Goal: Task Accomplishment & Management: Use online tool/utility

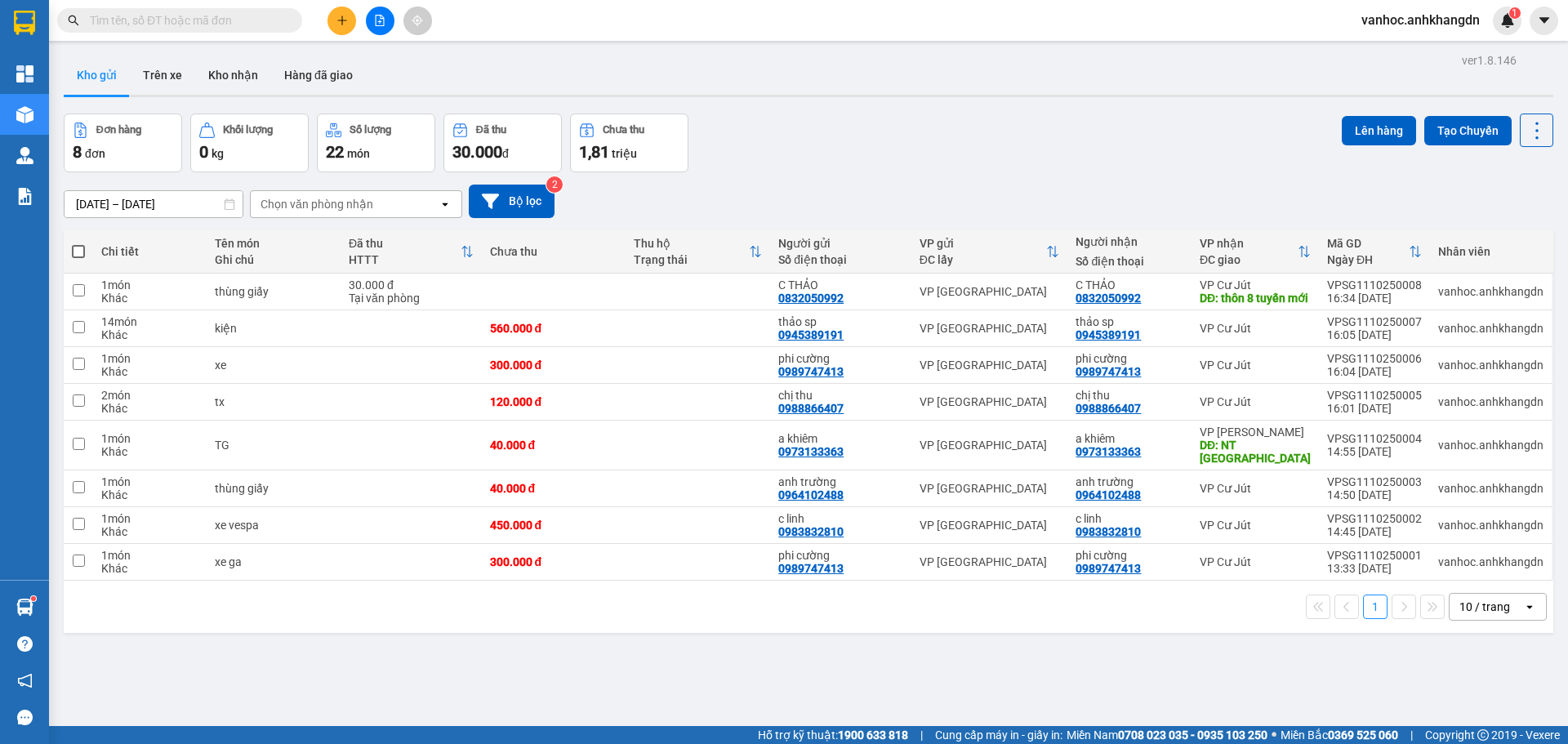
click at [68, 257] on th at bounding box center [78, 252] width 30 height 43
click at [76, 249] on span at bounding box center [78, 252] width 13 height 13
click at [78, 244] on input "checkbox" at bounding box center [78, 244] width 0 height 0
checkbox input "true"
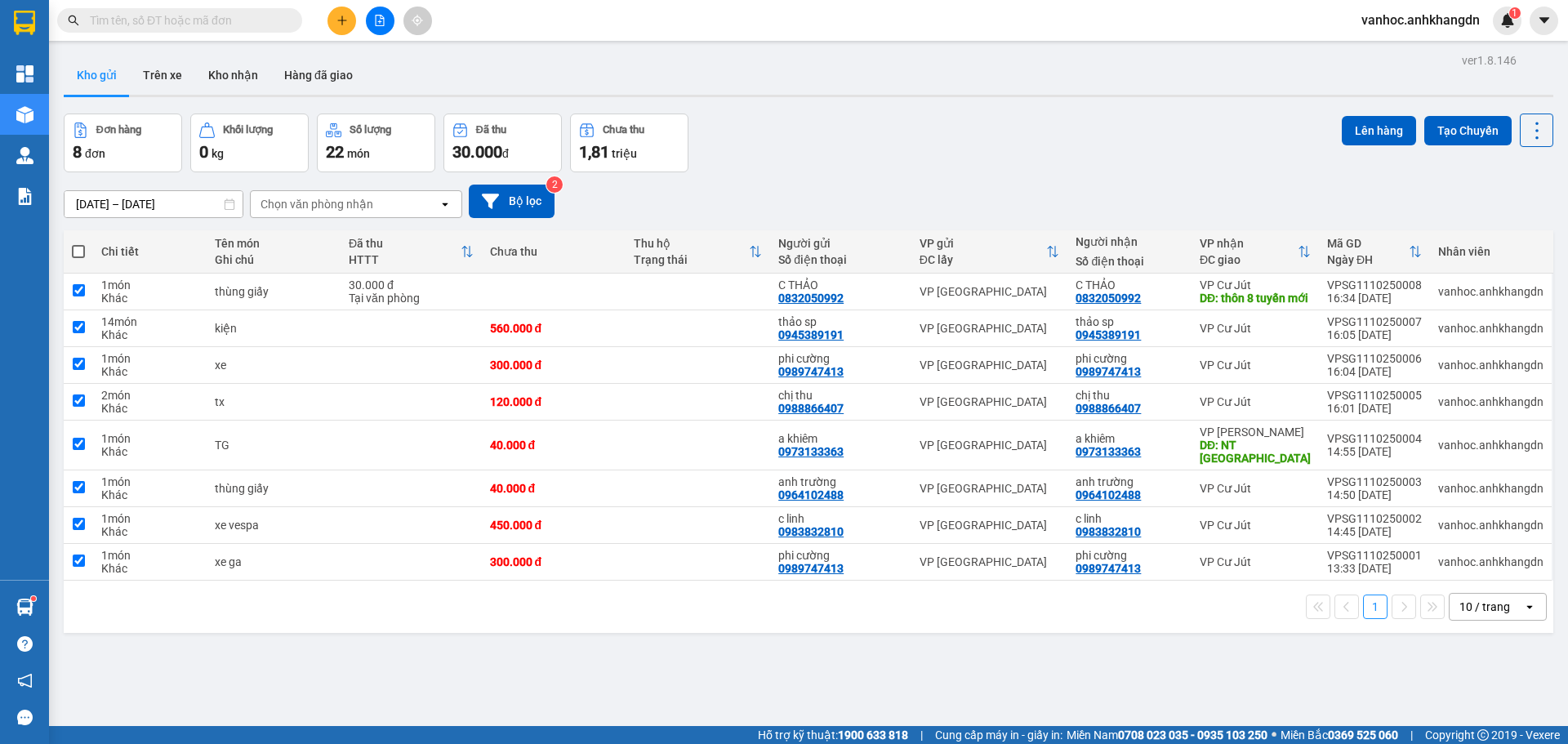
checkbox input "true"
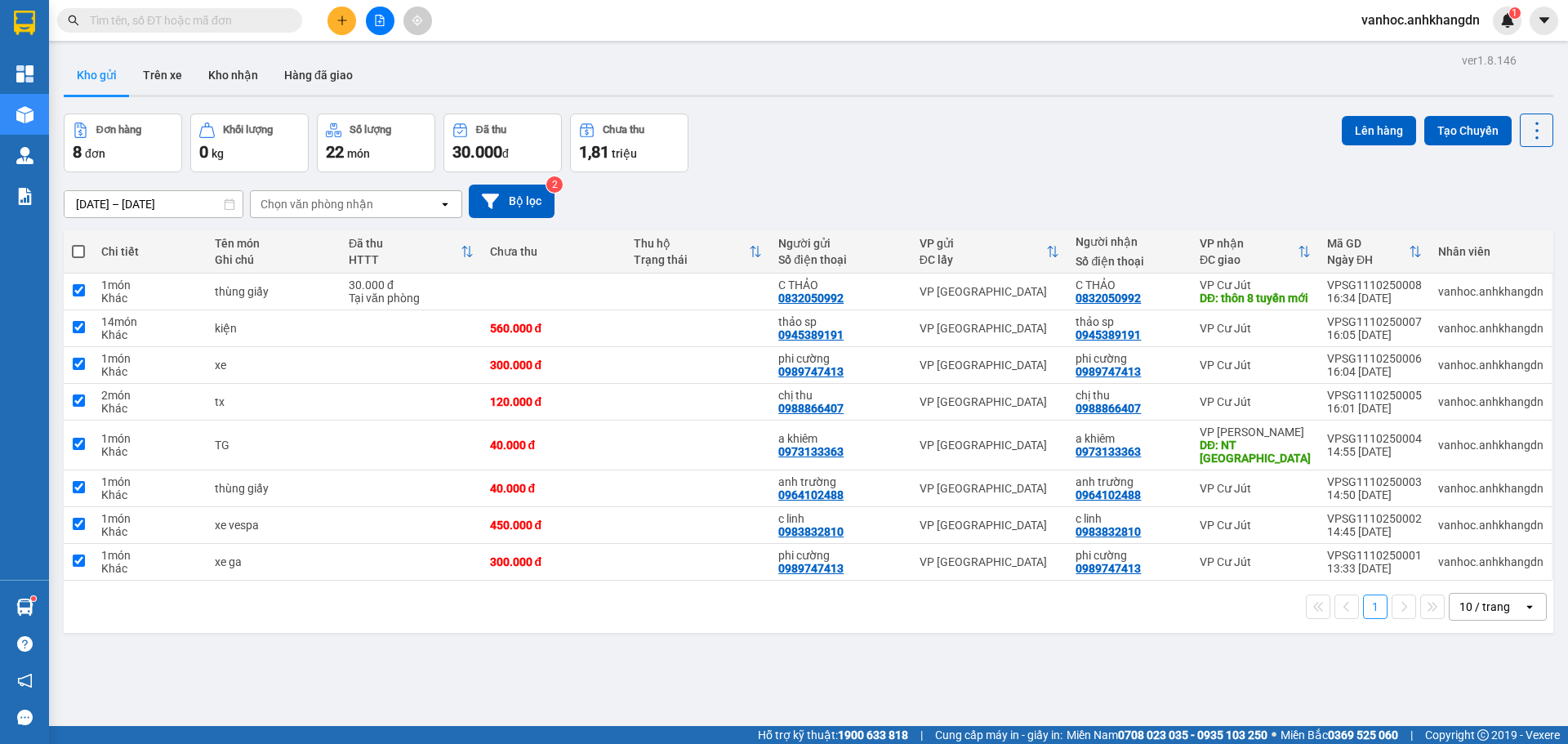
checkbox input "true"
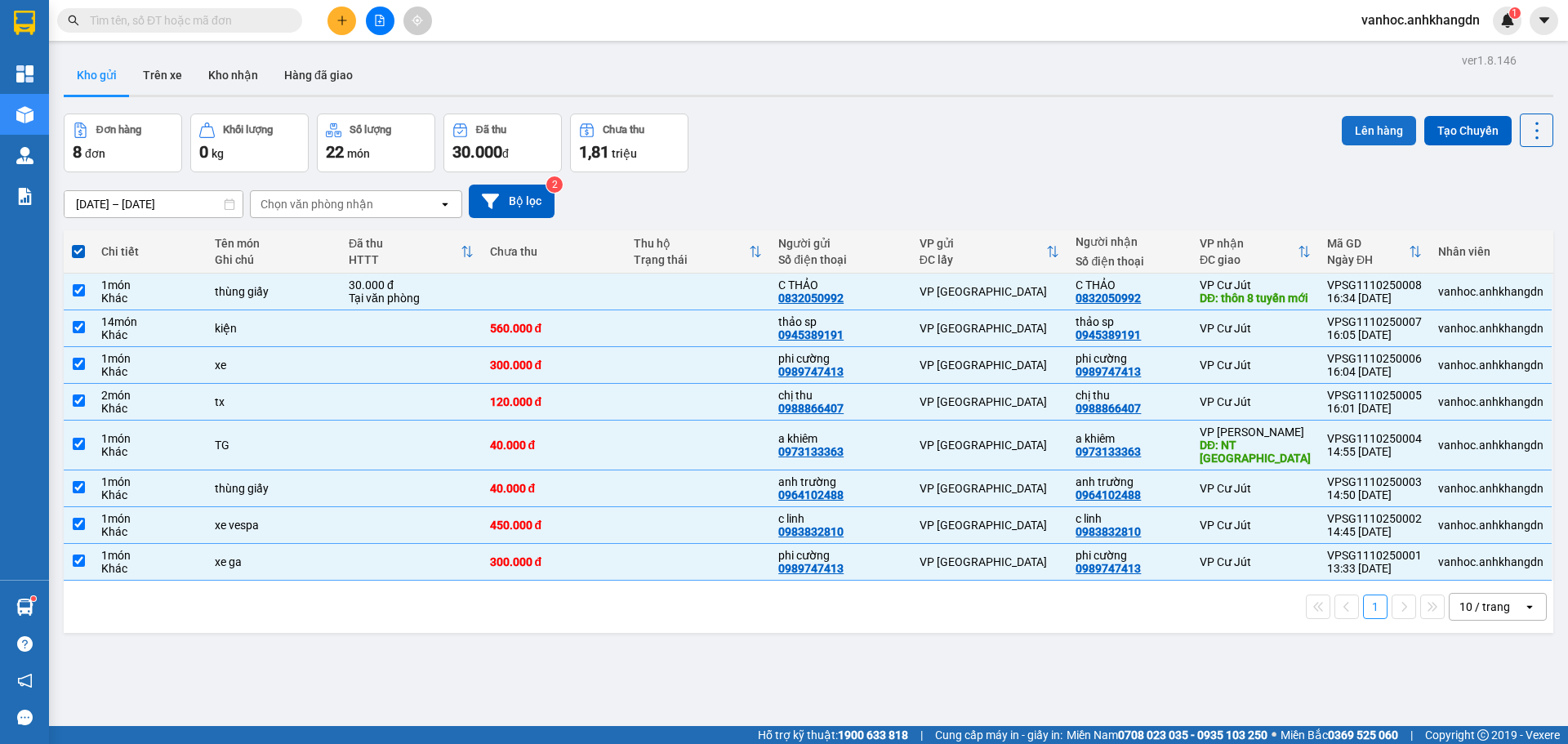
click at [1345, 127] on button "Lên hàng" at bounding box center [1379, 130] width 74 height 30
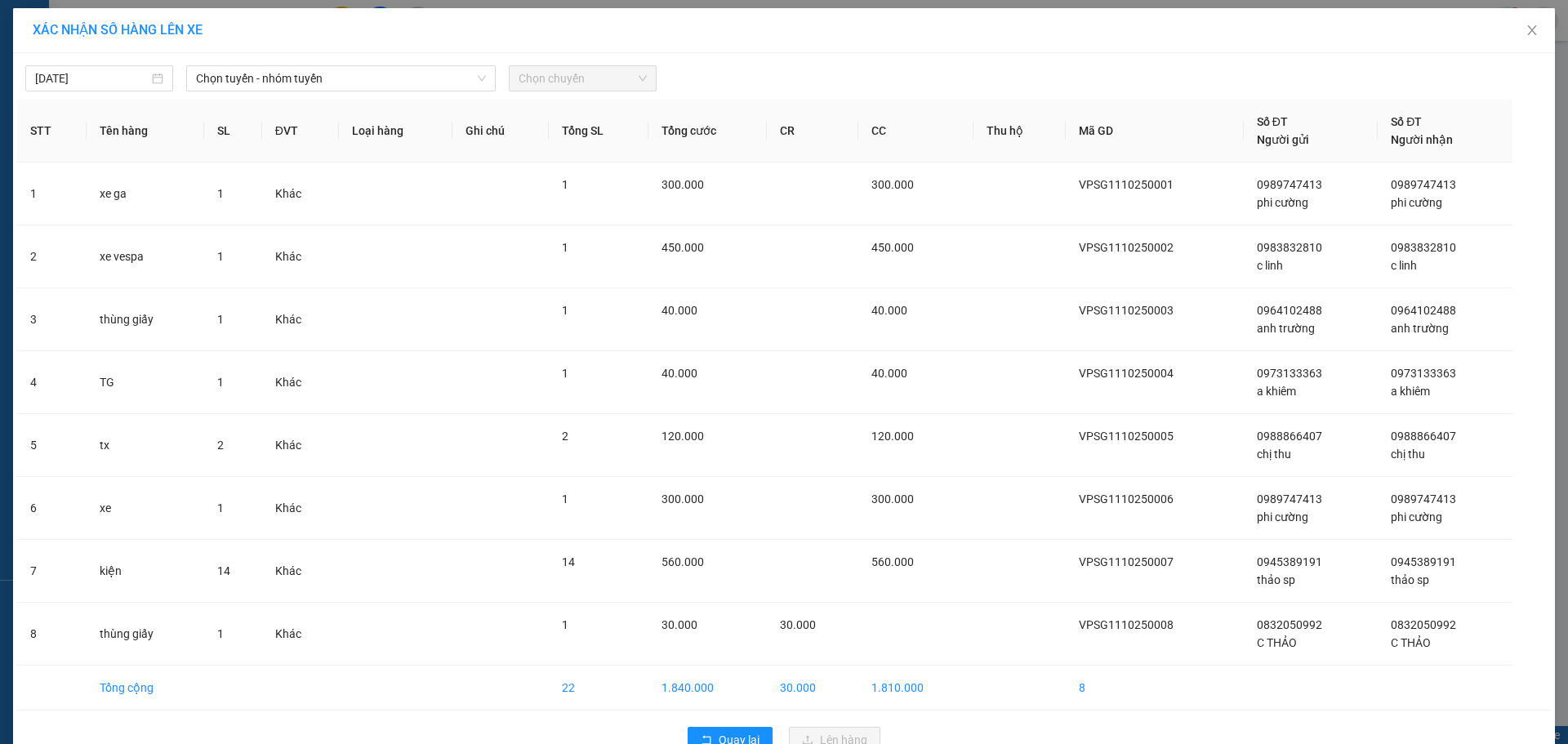
click at [281, 97] on div "[DATE] Chọn tuyến - nhóm tuyến Chọn chuyến STT Tên hàng SL ĐVT Loại hàng Ghi ch…" at bounding box center [784, 409] width 1542 height 713
click at [292, 78] on span "Chọn tuyến - nhóm tuyến" at bounding box center [340, 78] width 290 height 25
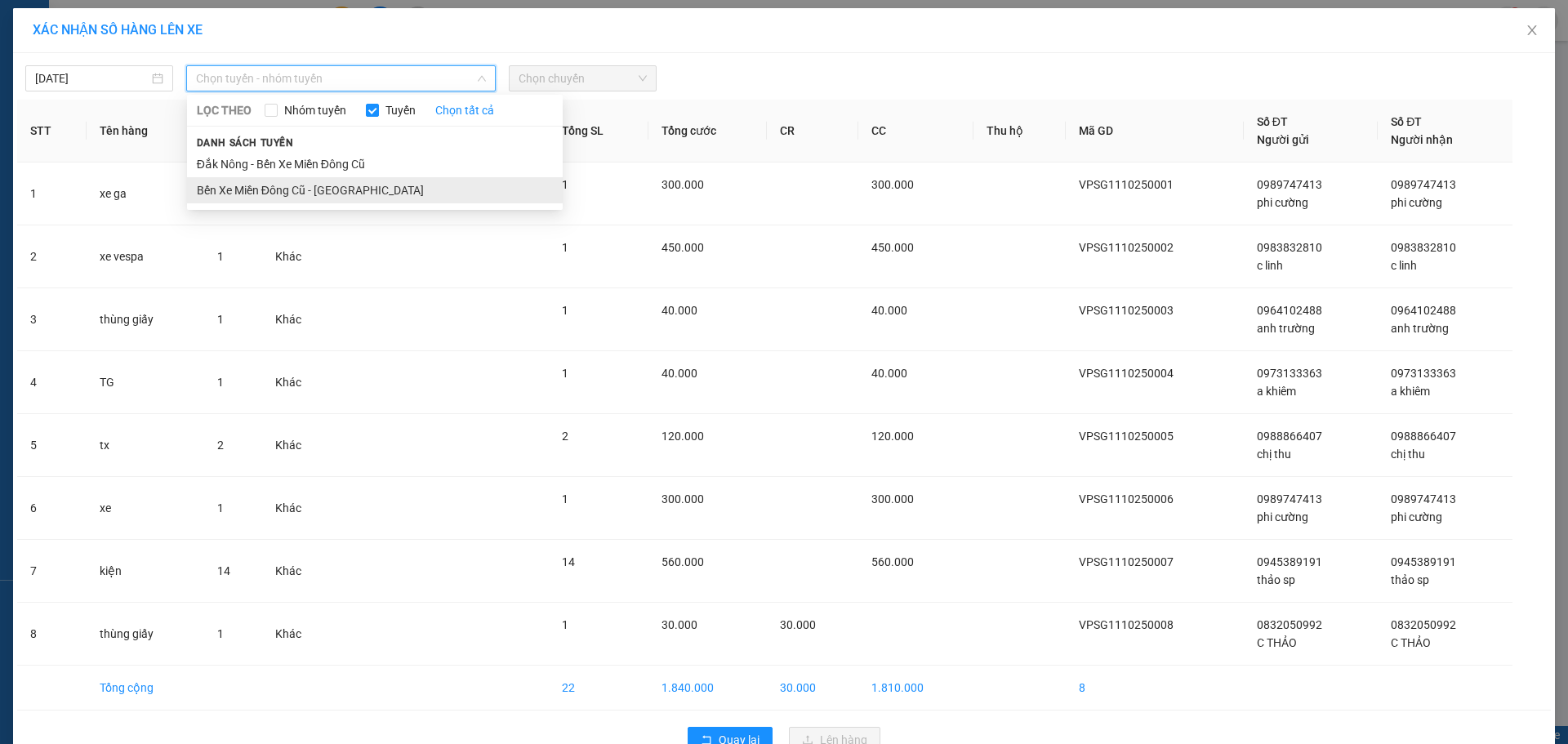
click at [299, 188] on li "Bến Xe Miền Đông Cũ - [GEOGRAPHIC_DATA]" at bounding box center [375, 191] width 375 height 26
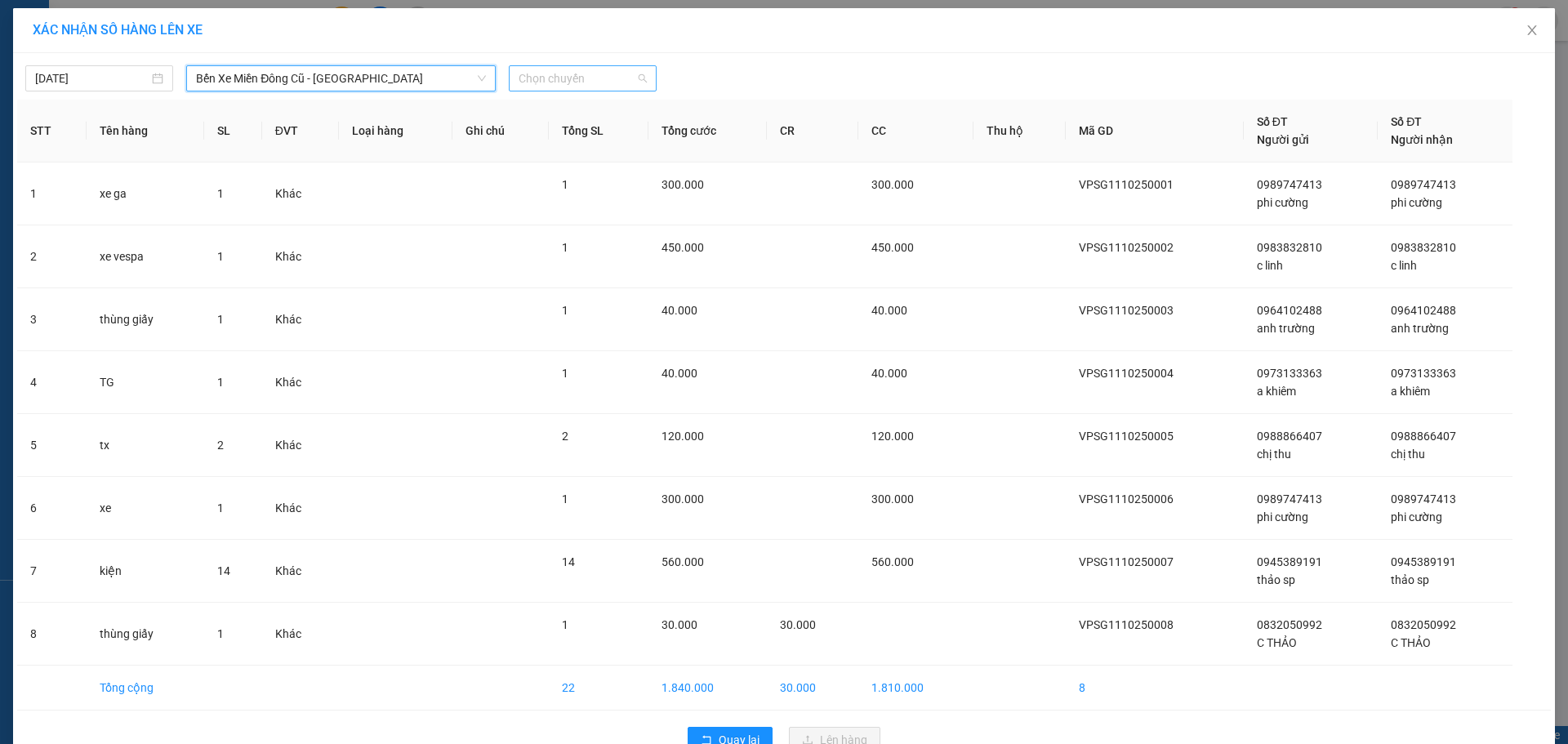
click at [542, 76] on span "Chọn chuyến" at bounding box center [582, 78] width 128 height 25
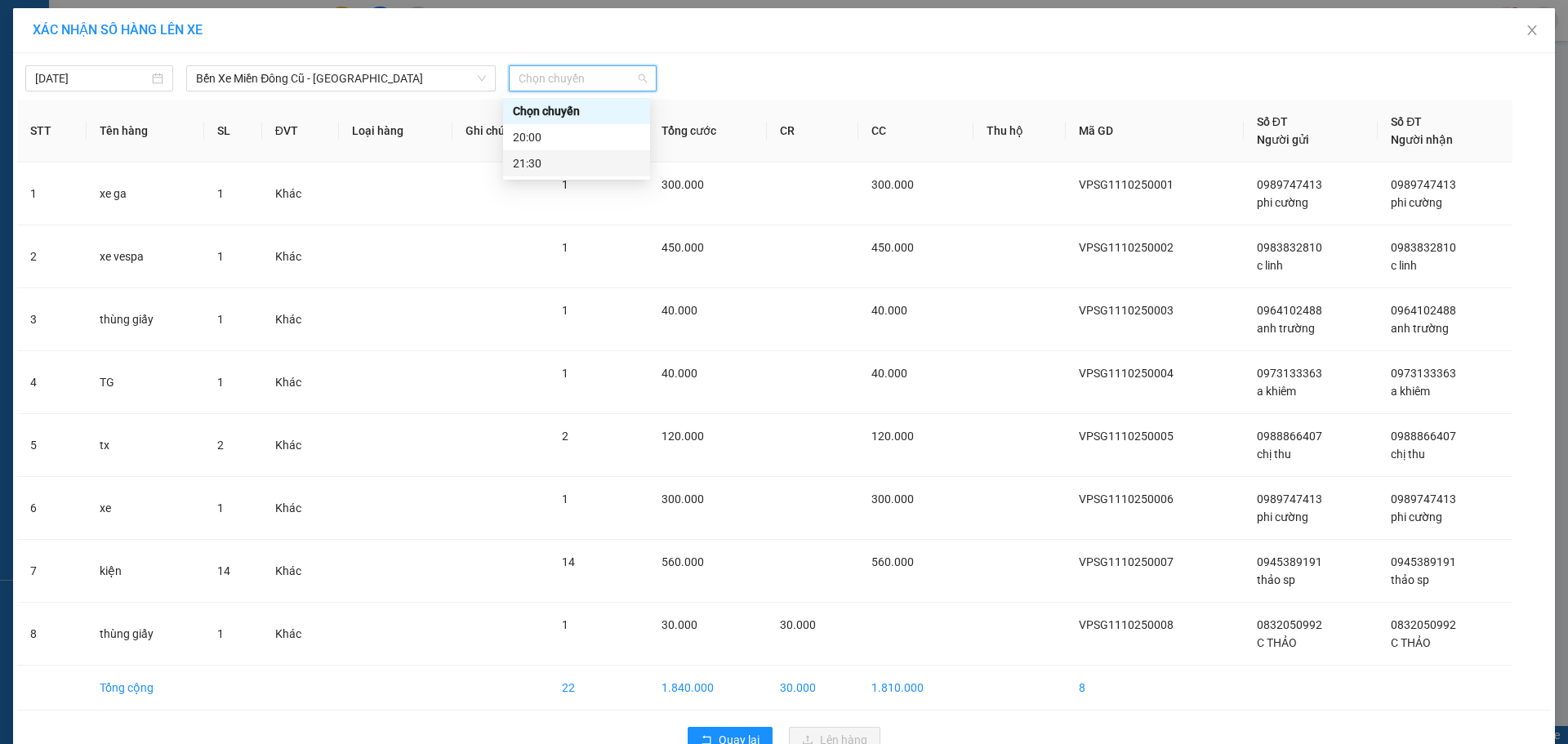
click at [549, 159] on div "21:30" at bounding box center [576, 163] width 127 height 18
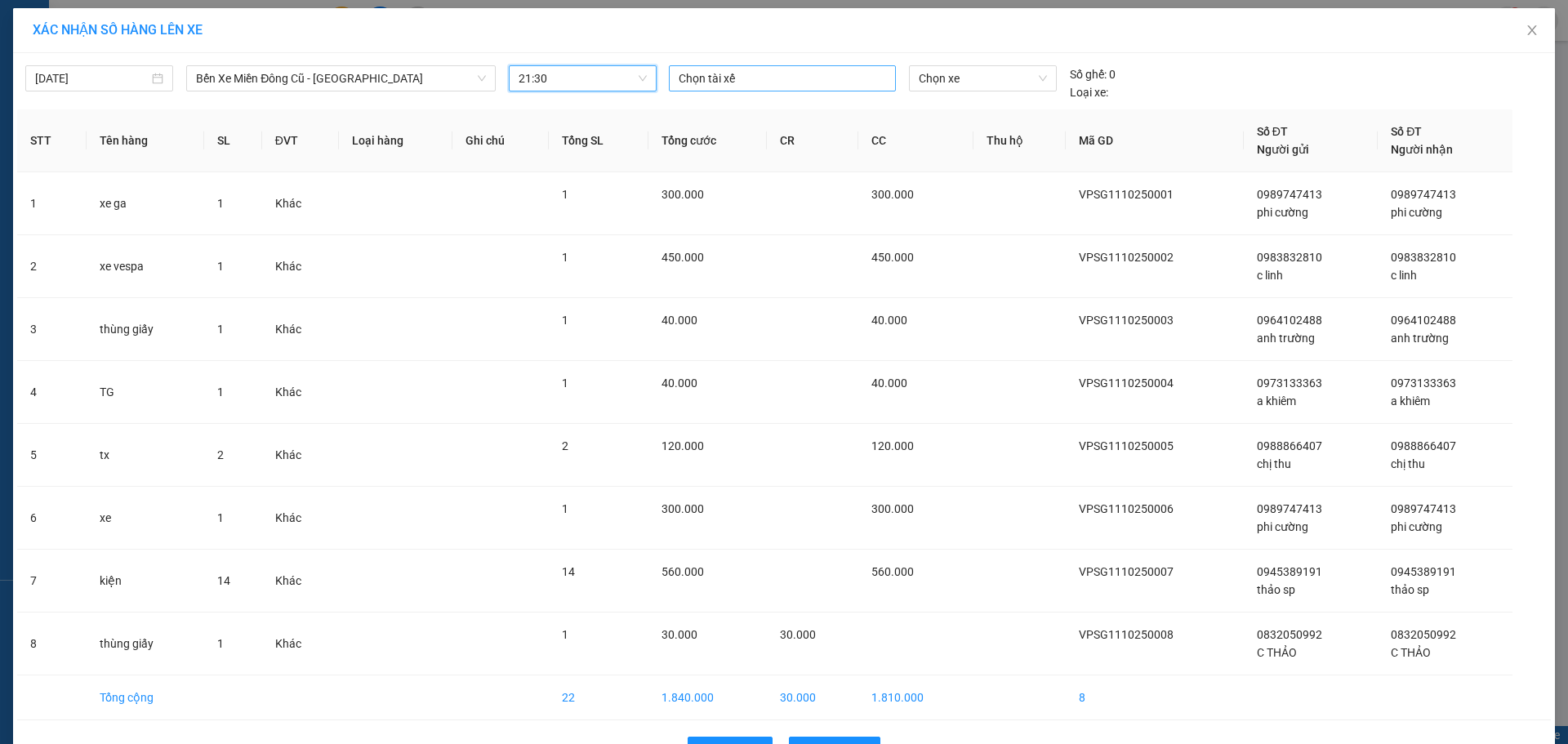
click at [773, 83] on div at bounding box center [782, 78] width 219 height 20
click at [745, 187] on div "[PERSON_NAME]" at bounding box center [785, 190] width 225 height 18
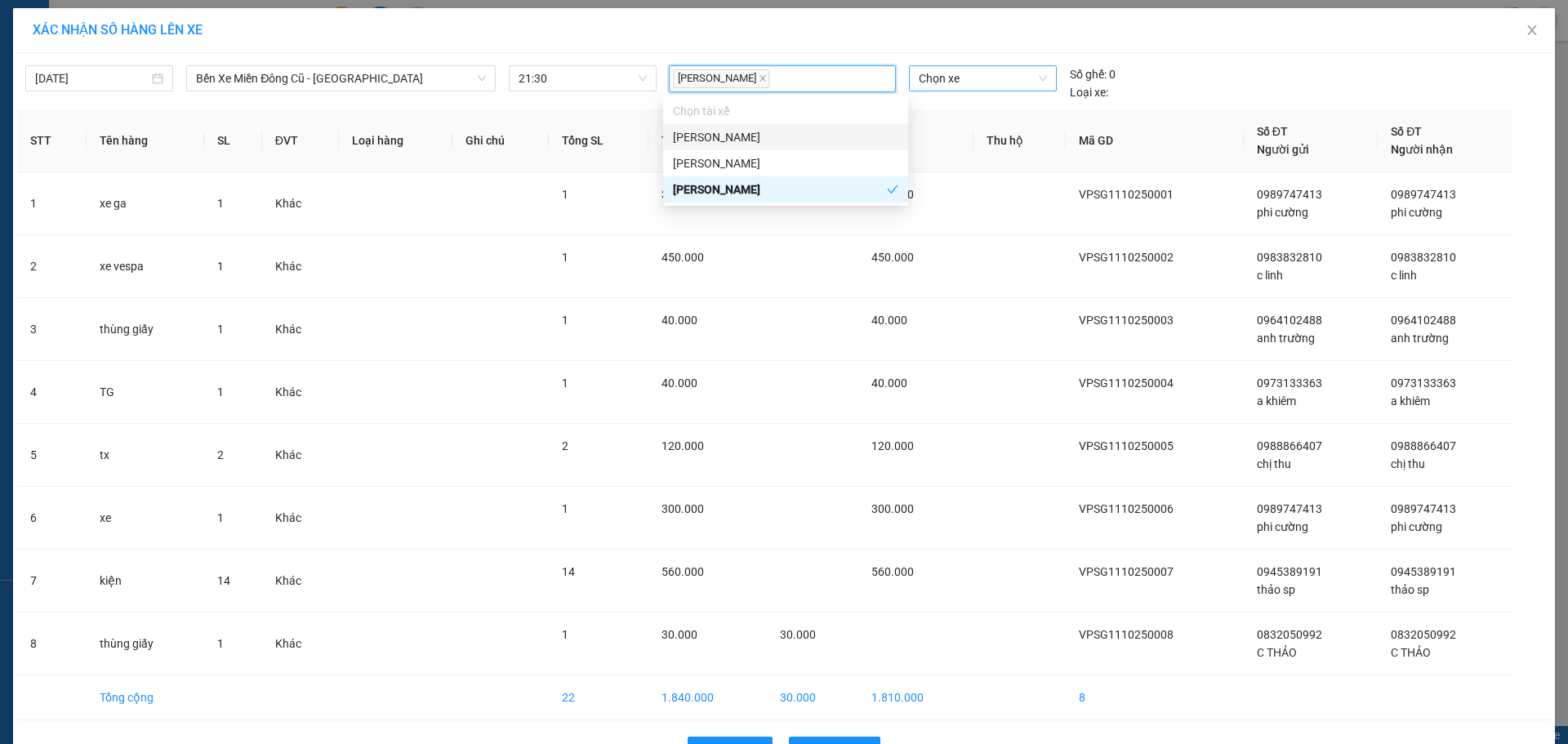
click at [960, 71] on span "Chọn xe" at bounding box center [982, 78] width 127 height 25
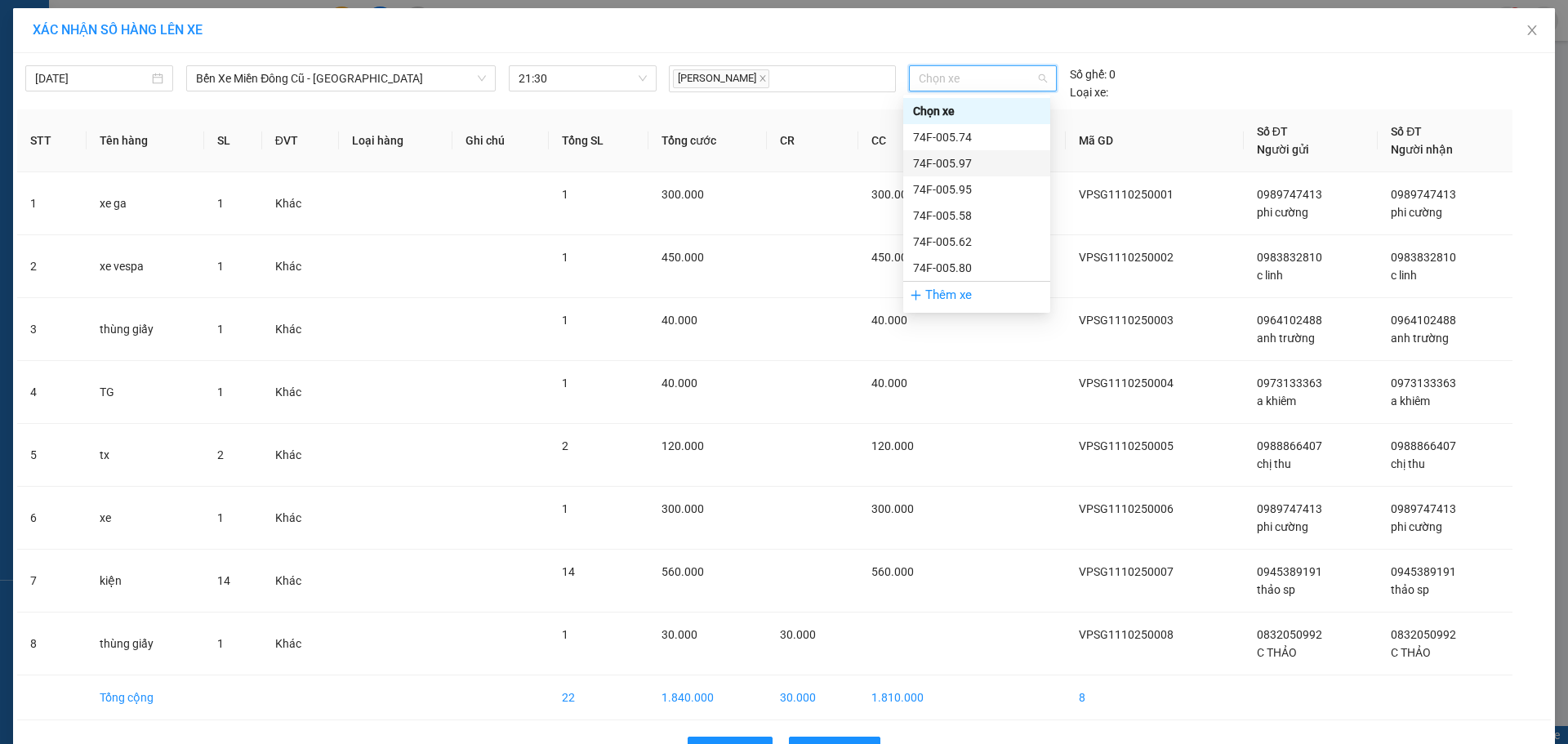
click at [966, 166] on div "74F-005.97" at bounding box center [976, 163] width 127 height 18
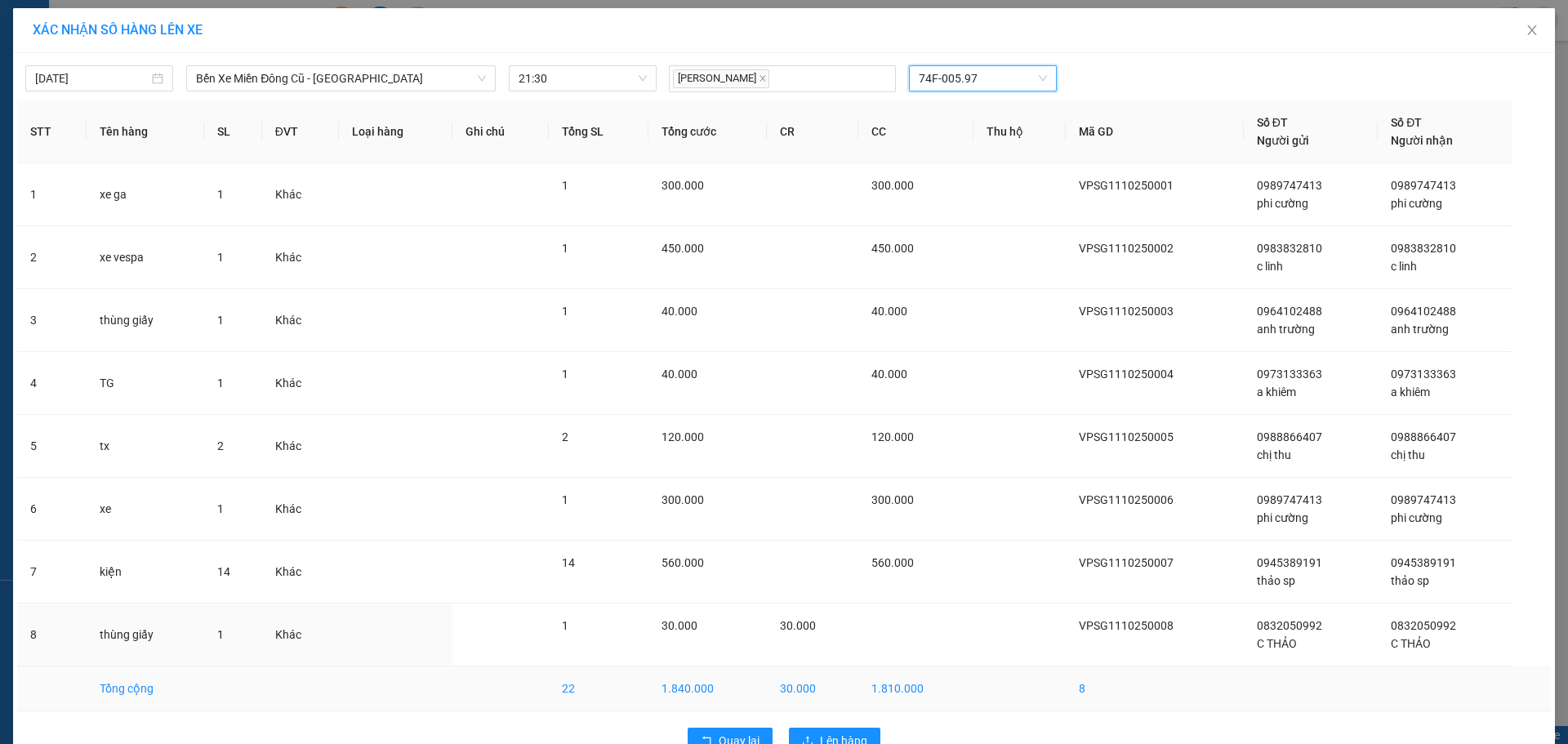
scroll to position [41, 0]
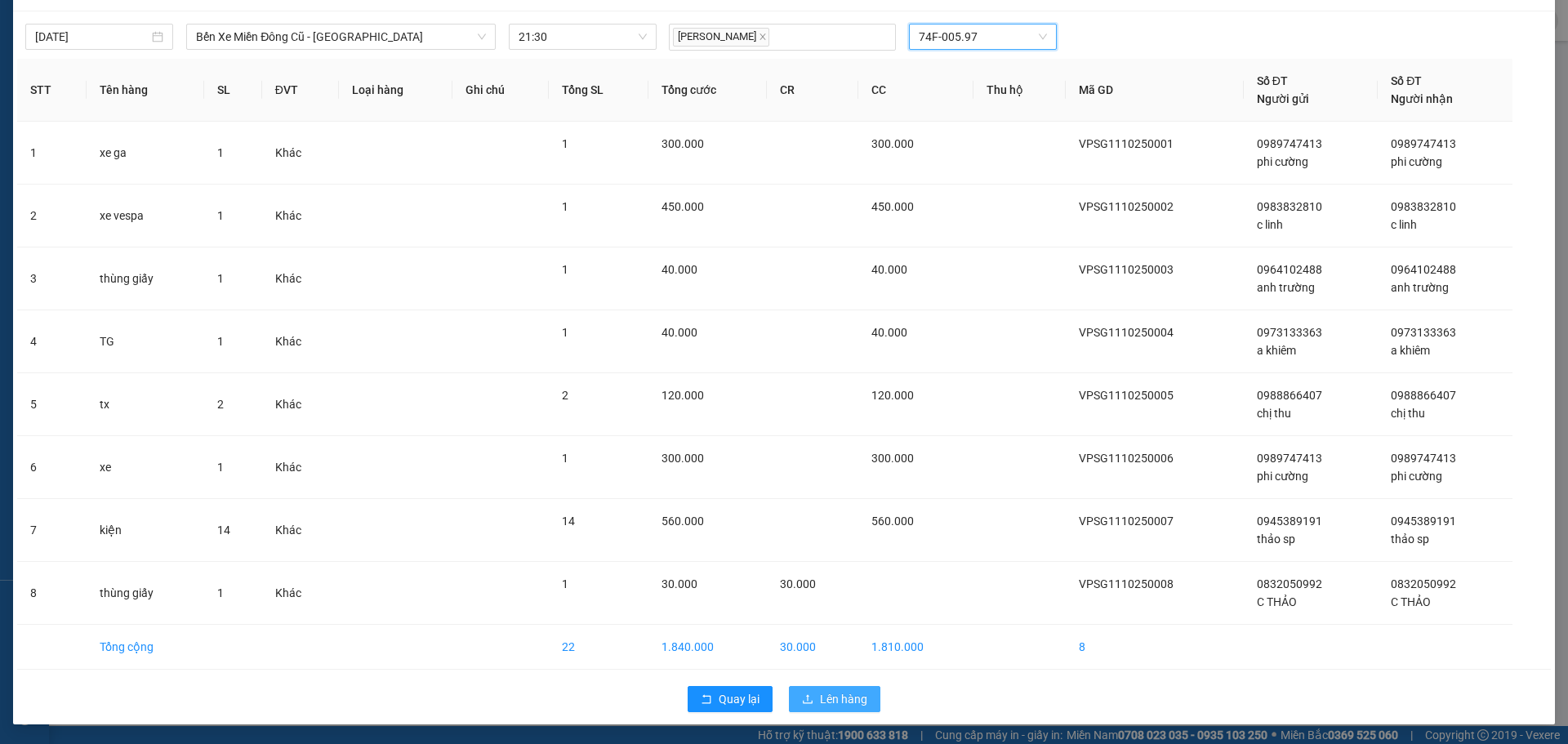
click at [852, 707] on span "Lên hàng" at bounding box center [843, 699] width 47 height 18
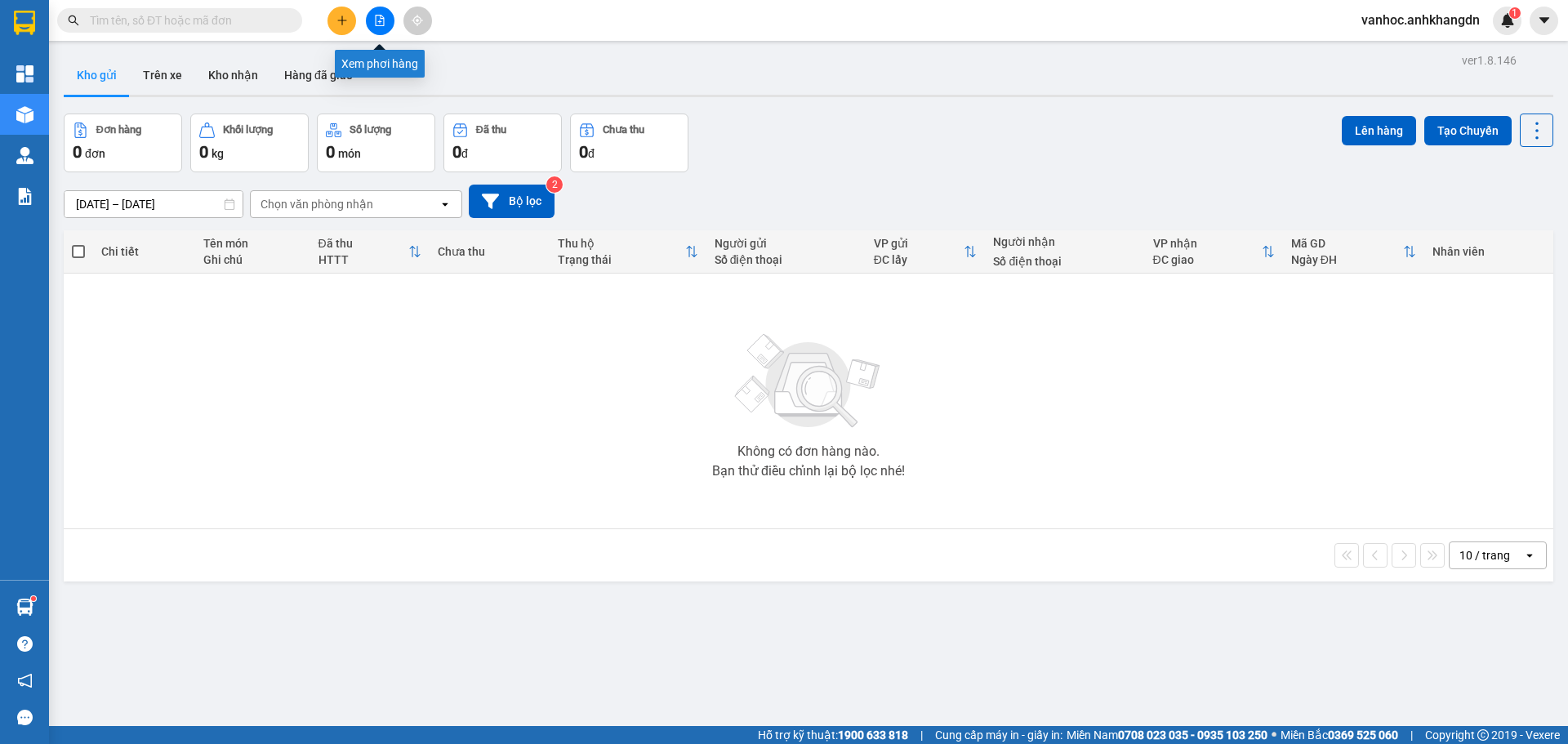
click at [380, 25] on icon "file-add" at bounding box center [380, 21] width 12 height 12
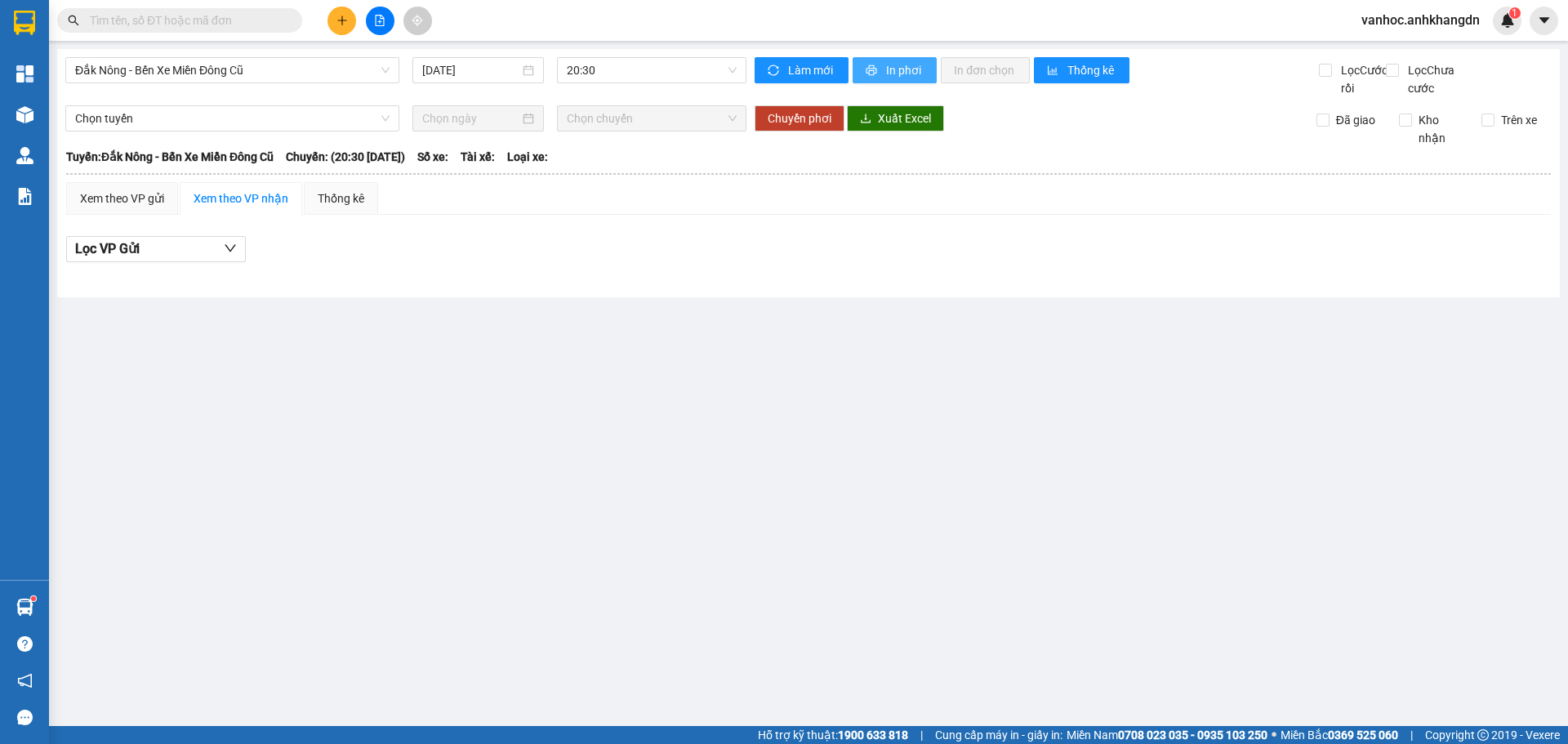
click at [886, 78] on span "In phơi" at bounding box center [905, 70] width 38 height 18
click at [332, 78] on span "Đắk Nông - Bến Xe Miền Đông Cũ" at bounding box center [232, 70] width 314 height 25
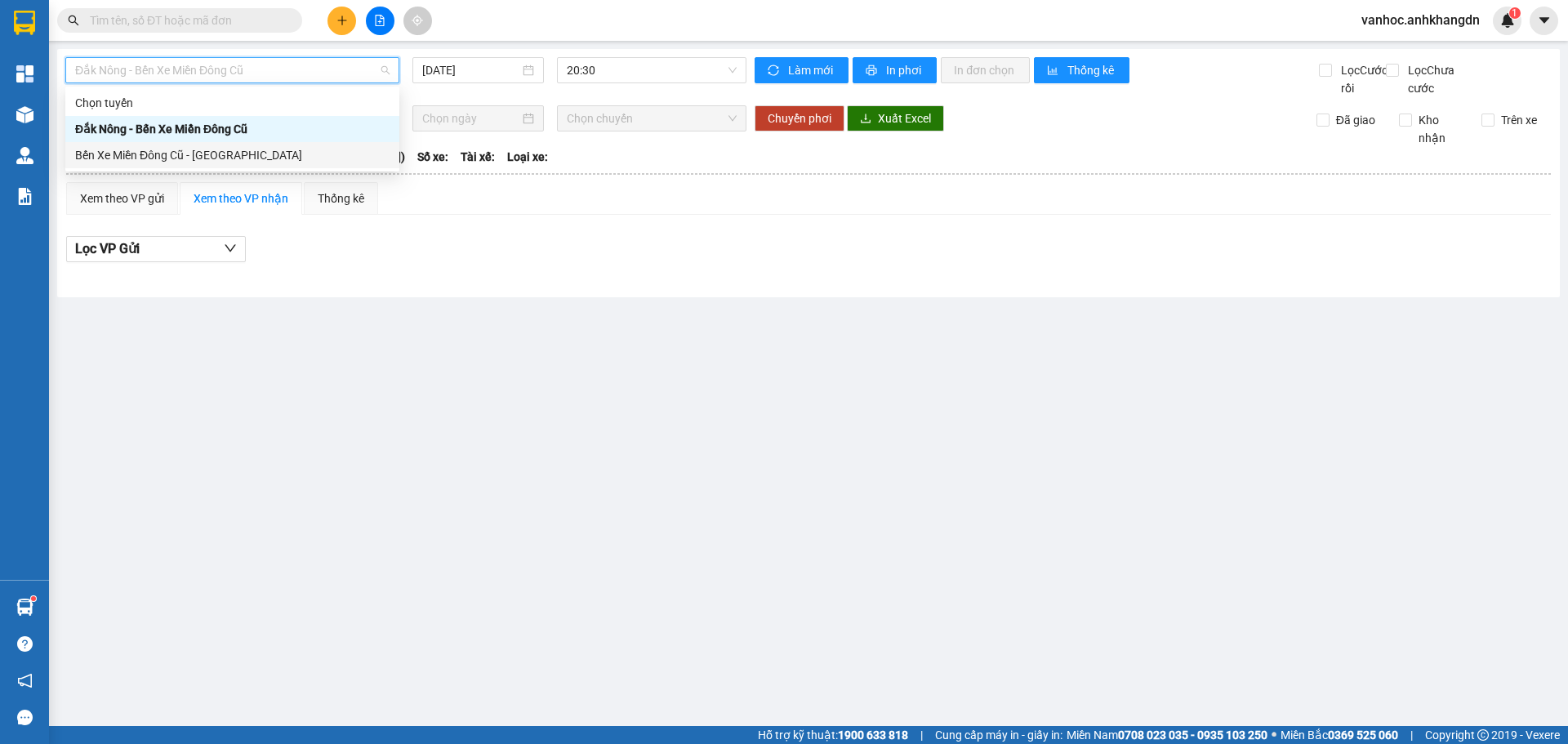
click at [239, 160] on div "Bến Xe Miền Đông Cũ - [GEOGRAPHIC_DATA]" at bounding box center [232, 155] width 314 height 18
type input "[DATE]"
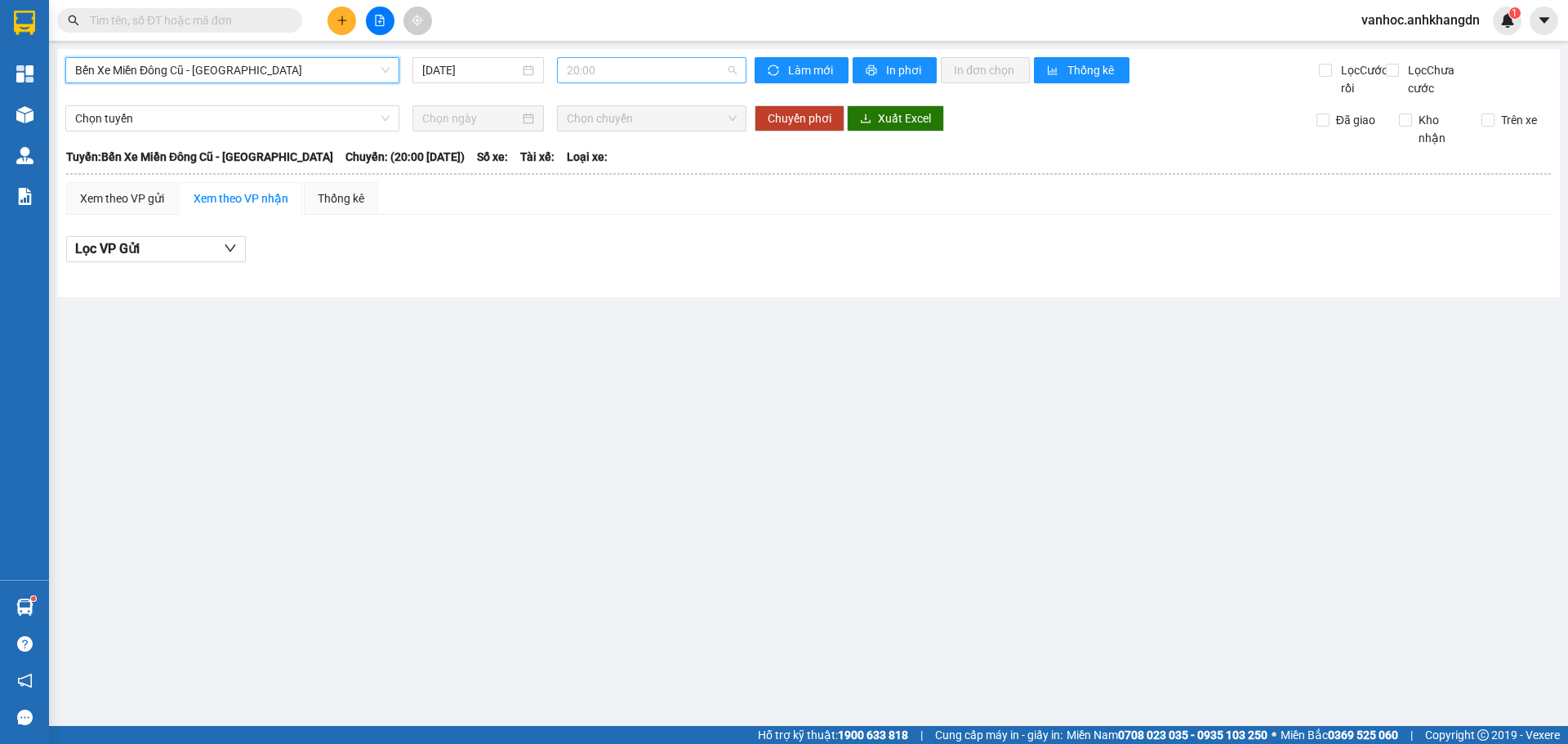
click at [646, 69] on span "20:00" at bounding box center [652, 70] width 170 height 25
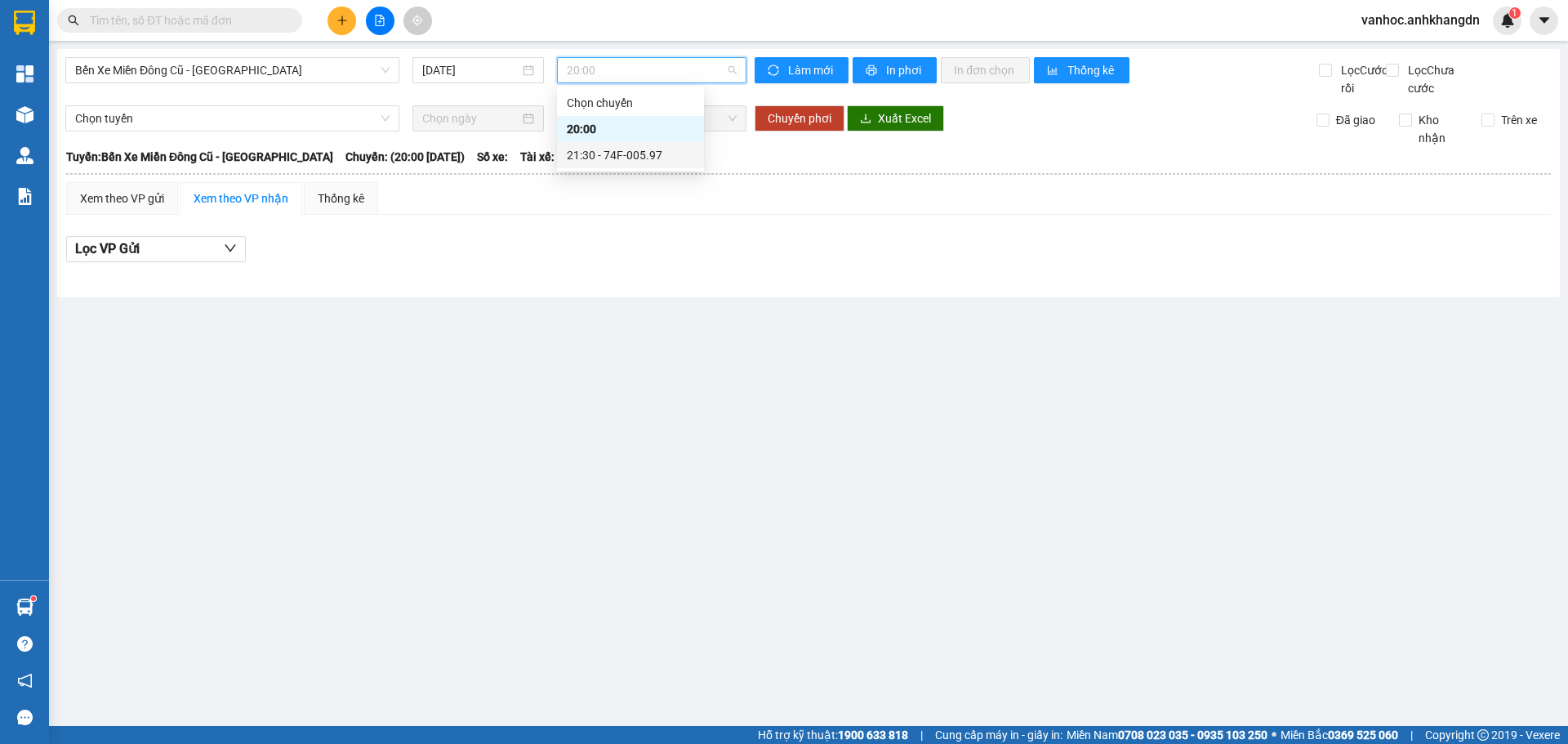
click at [586, 164] on div "21:30 - 74F-005.97" at bounding box center [631, 155] width 147 height 26
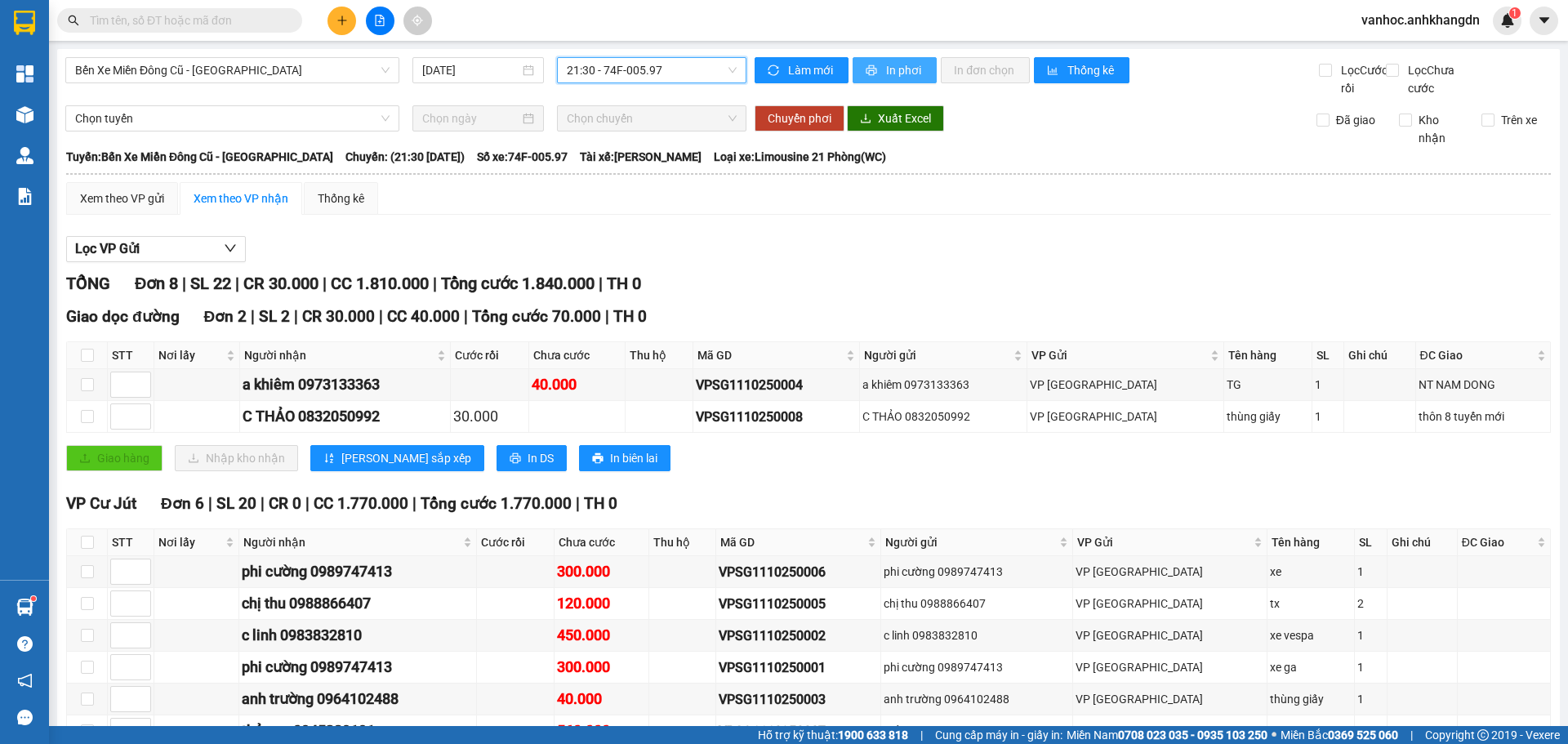
click at [892, 73] on span "In phơi" at bounding box center [905, 70] width 38 height 18
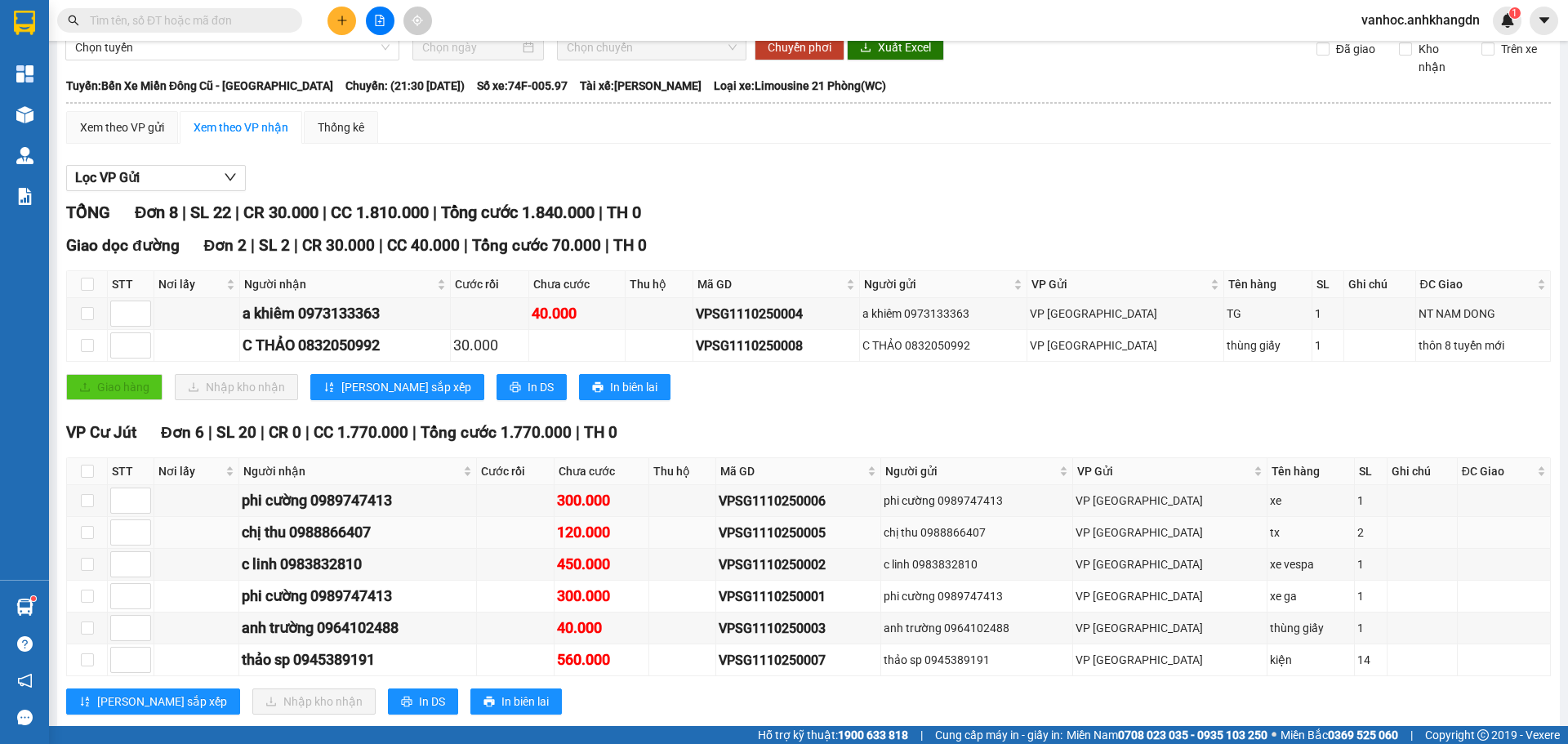
scroll to position [123, 0]
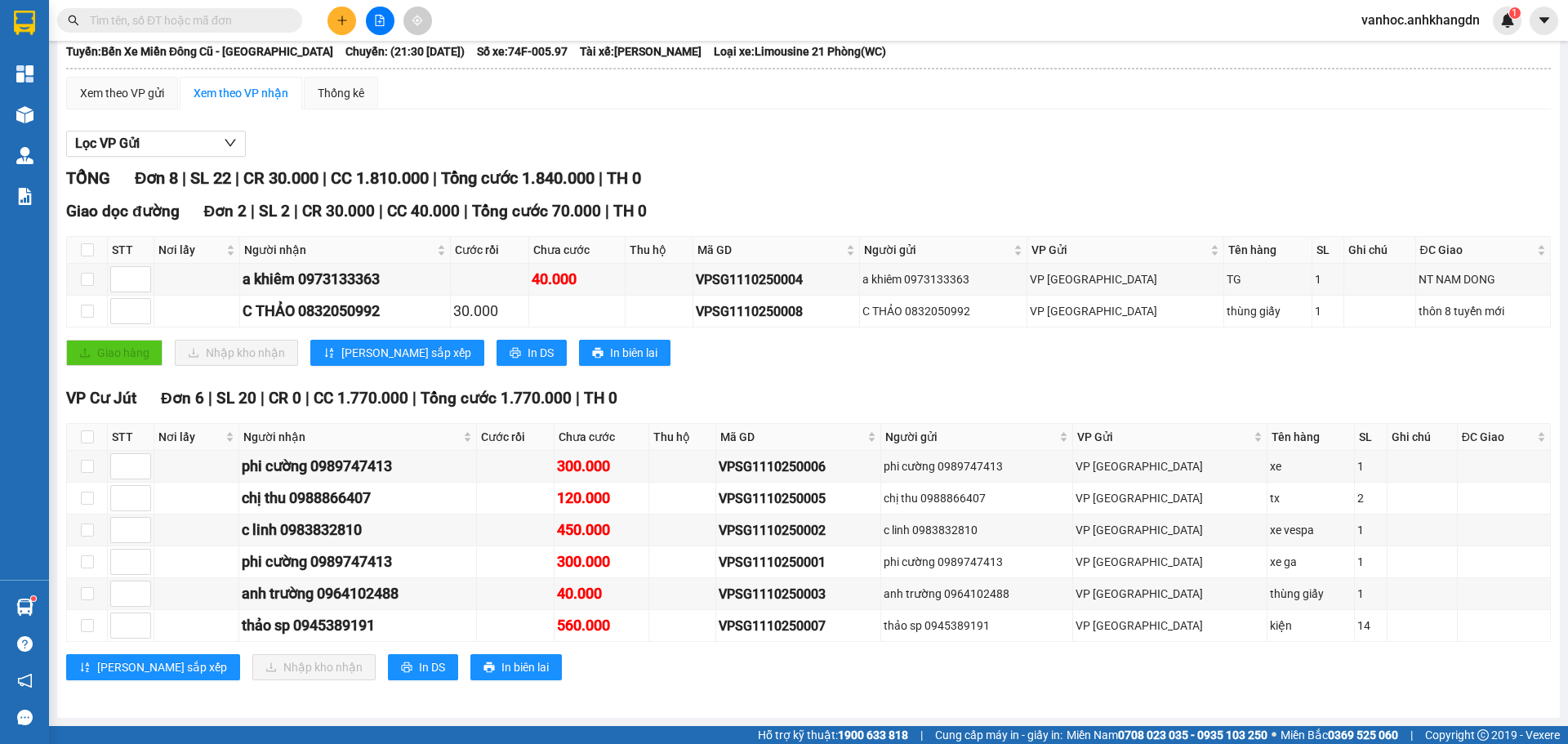
click at [839, 694] on div "TỔNG Đơn 8 | SL 22 | CR 30.000 | CC 1.810.000 | Tổng cước 1.840.000 | TH 0 Giao…" at bounding box center [808, 434] width 1485 height 535
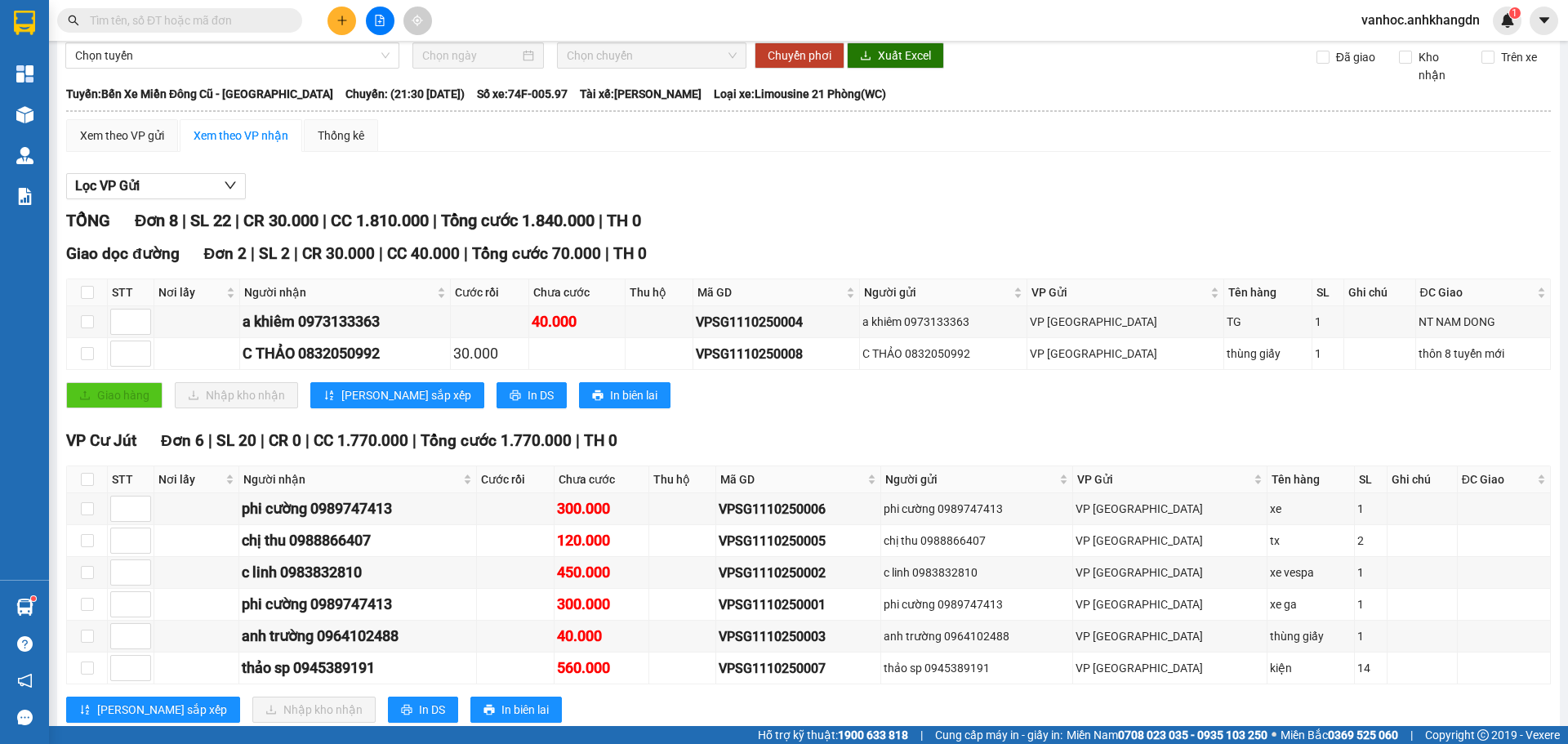
scroll to position [0, 0]
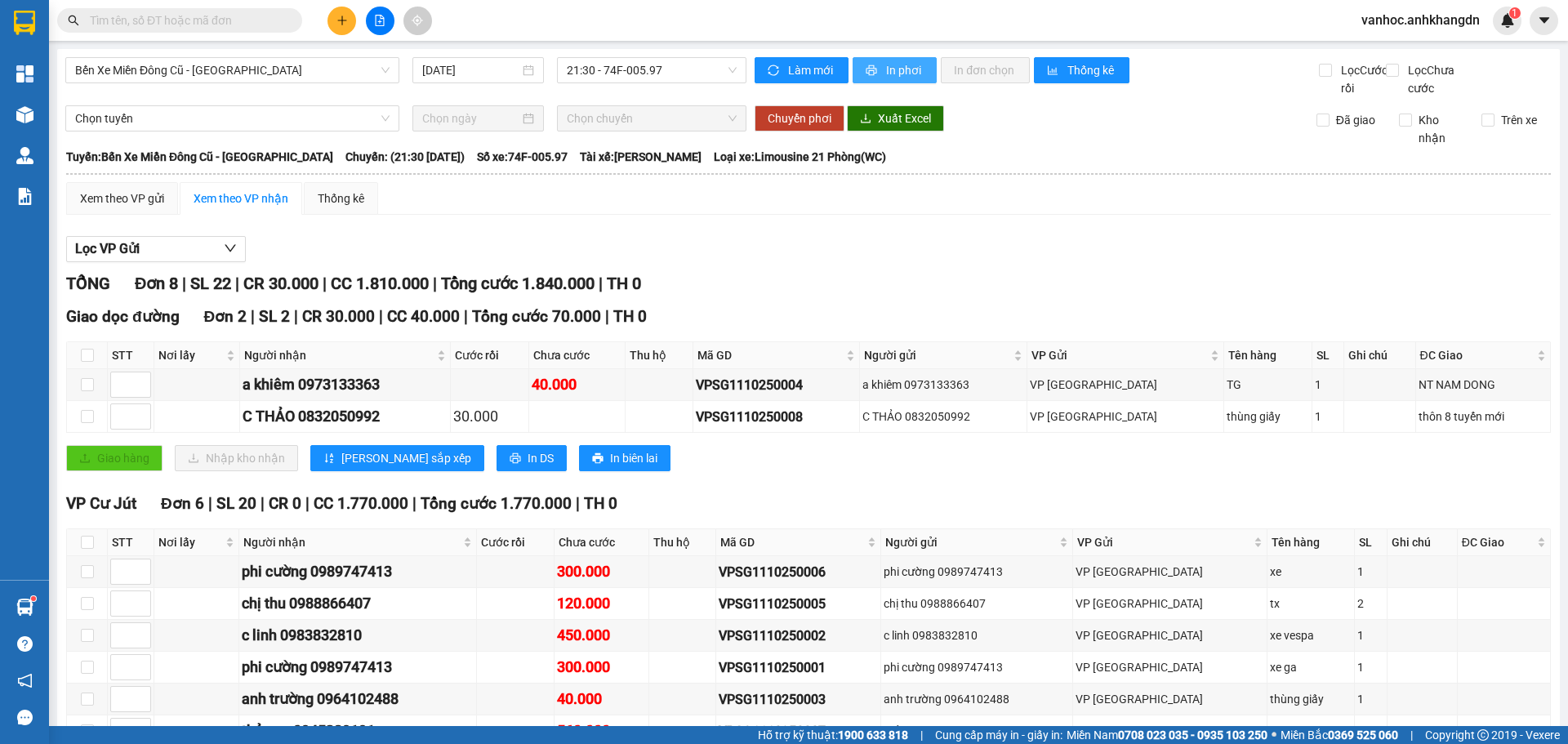
click at [908, 70] on span "In phơi" at bounding box center [905, 70] width 38 height 18
